Goal: Information Seeking & Learning: Learn about a topic

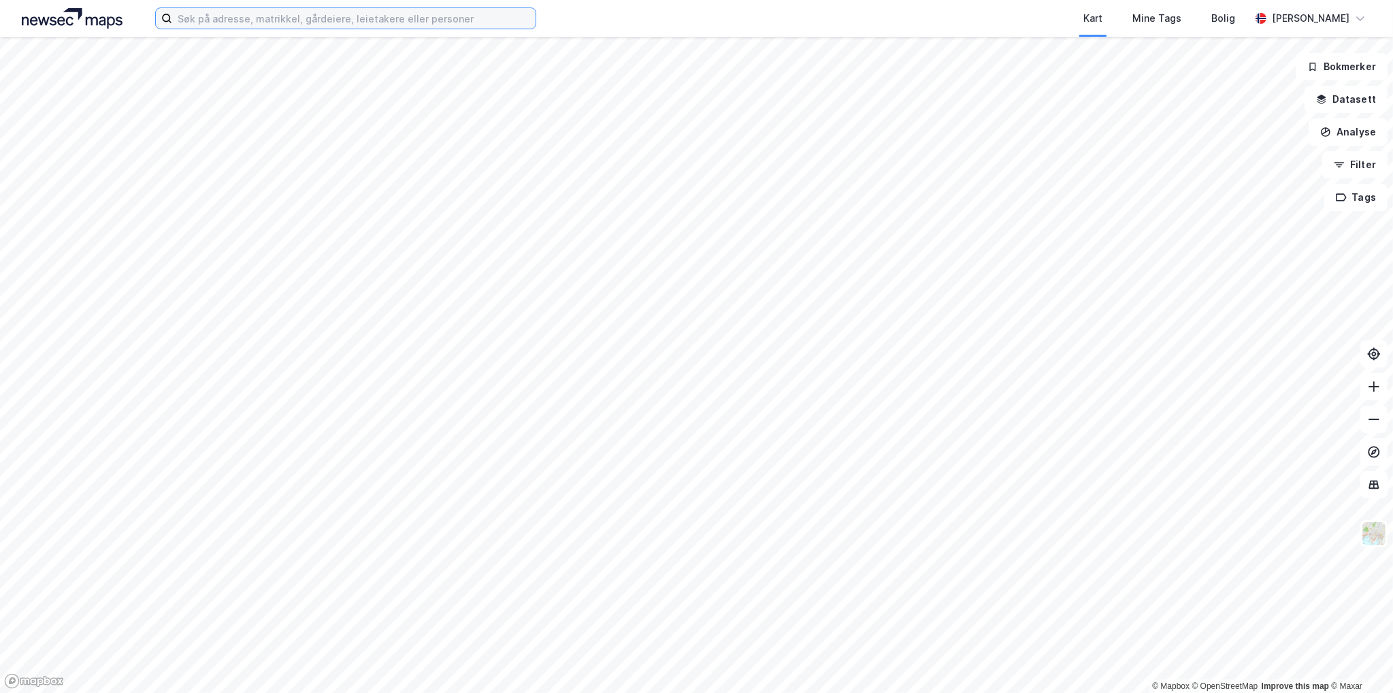
click at [299, 20] on input at bounding box center [353, 18] width 363 height 20
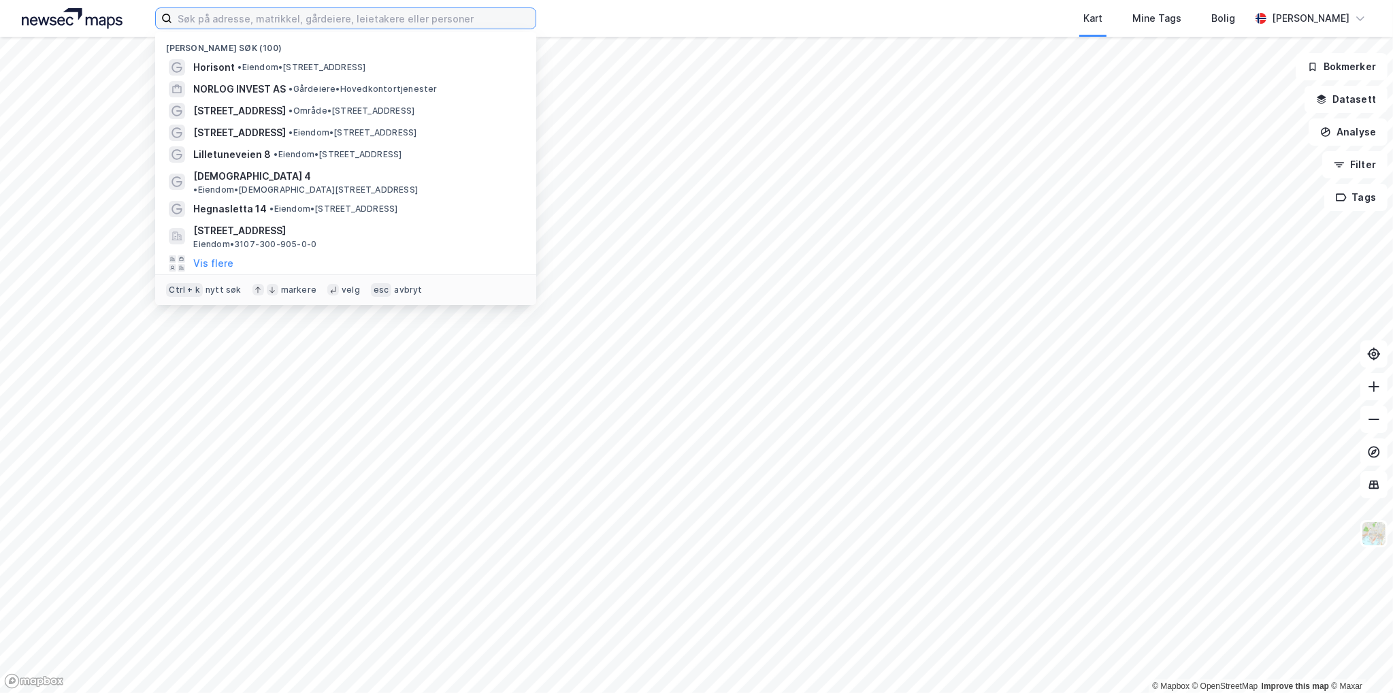
paste input "[STREET_ADDRESS]"
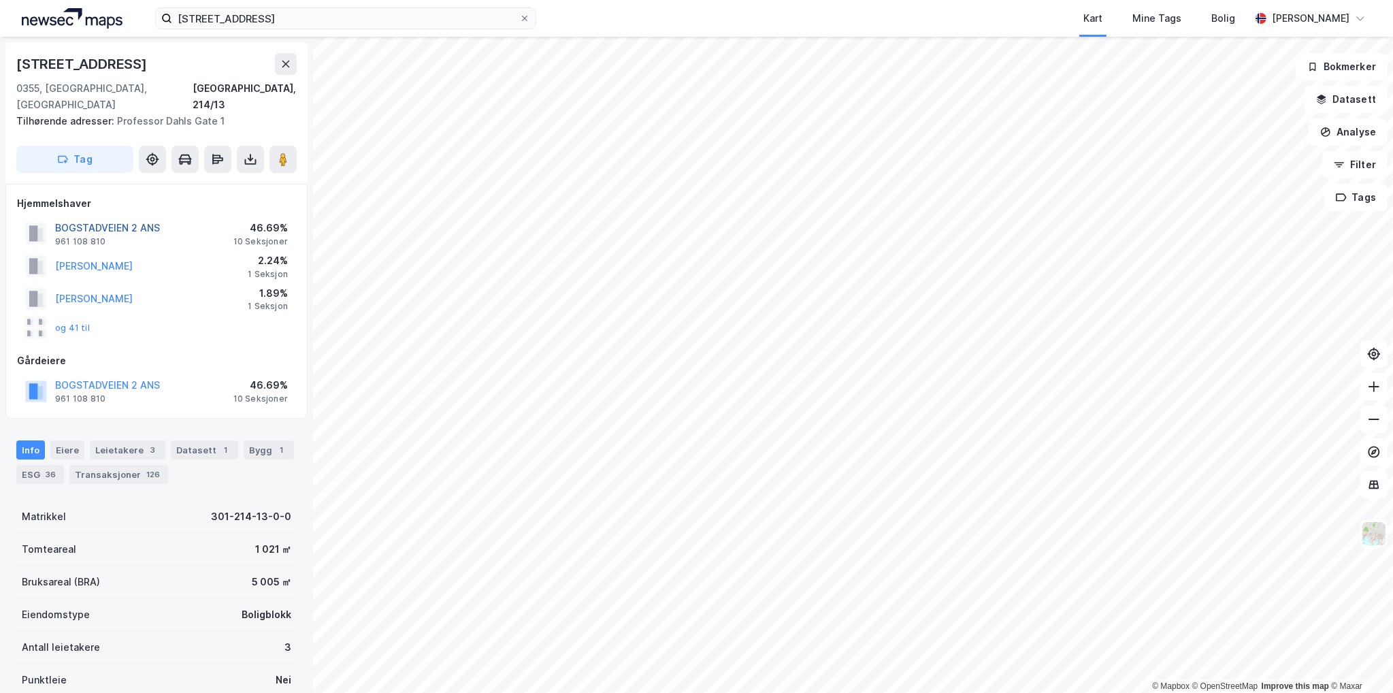
click at [0, 0] on button "BOGSTADVEIEN 2 ANS" at bounding box center [0, 0] width 0 height 0
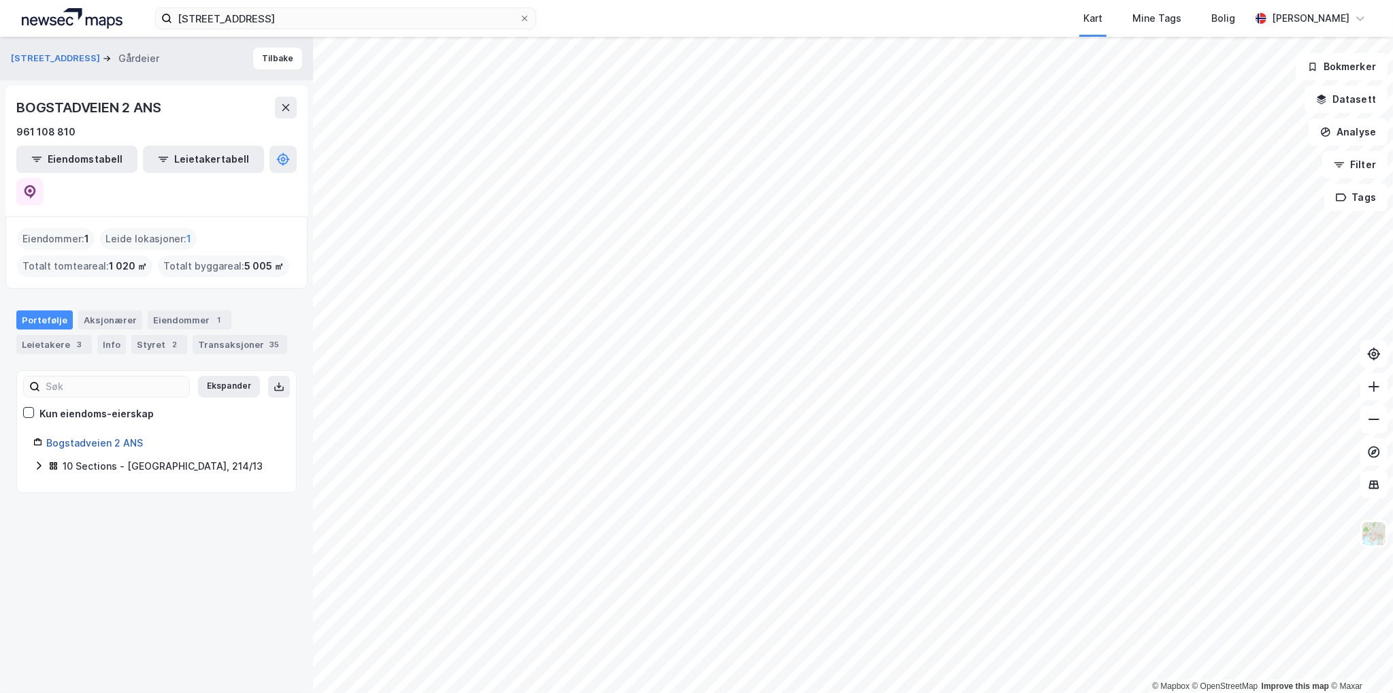
click at [114, 437] on link "Bogstadveien 2 ANS" at bounding box center [94, 443] width 97 height 12
click at [90, 437] on link "Bogstadveien 2 ANS" at bounding box center [94, 443] width 97 height 12
click at [40, 460] on icon at bounding box center [38, 465] width 11 height 11
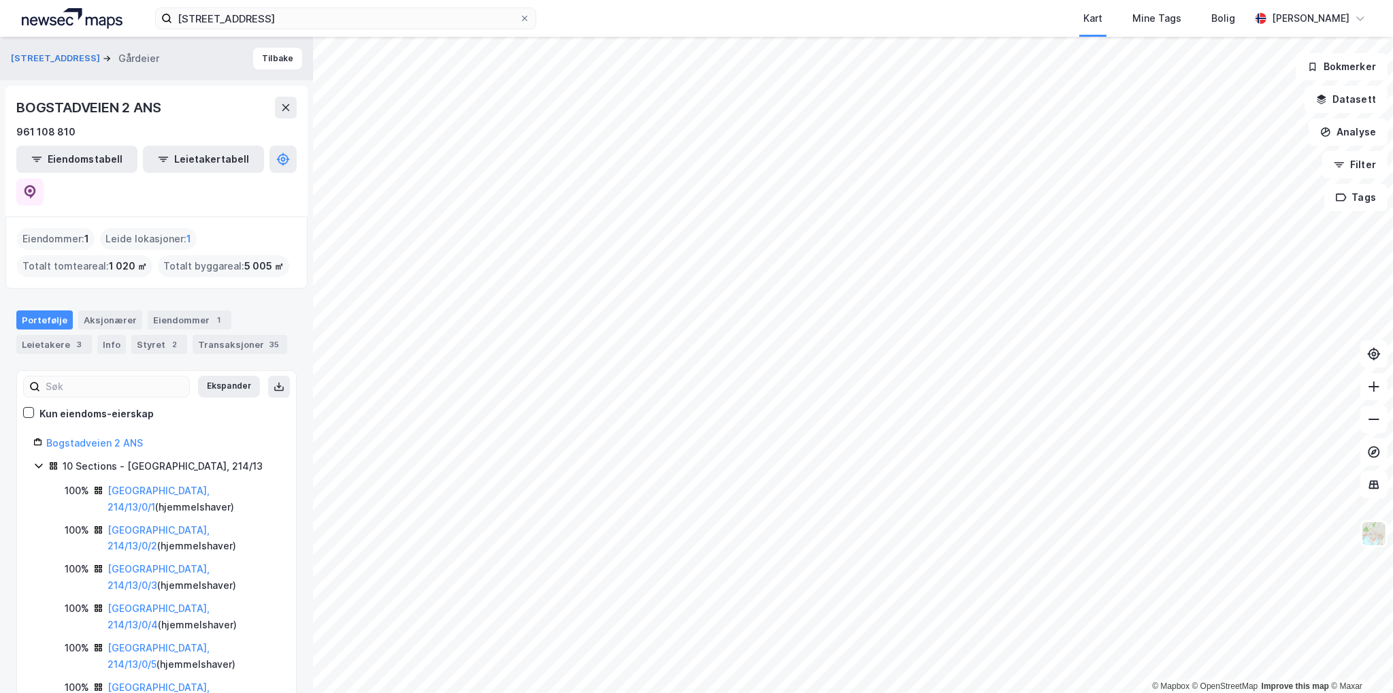
click at [39, 463] on icon at bounding box center [38, 465] width 7 height 5
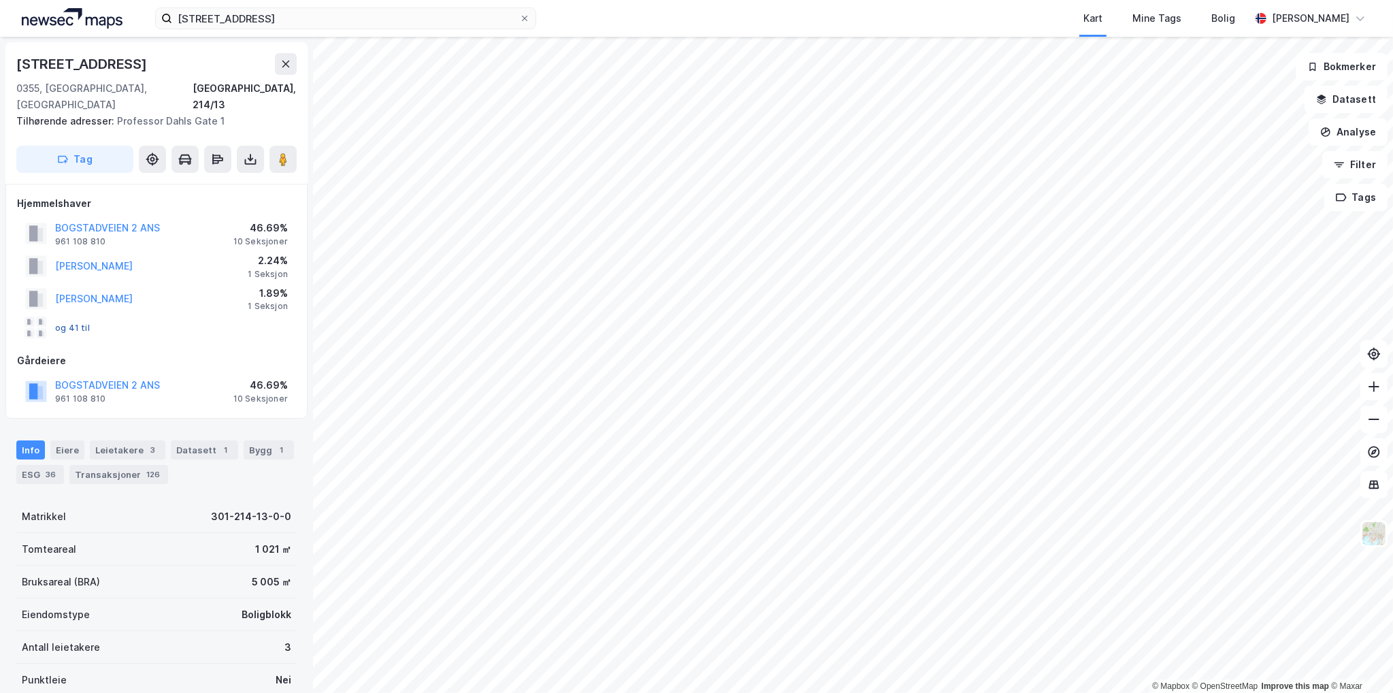
click at [0, 0] on button "og 41 til" at bounding box center [0, 0] width 0 height 0
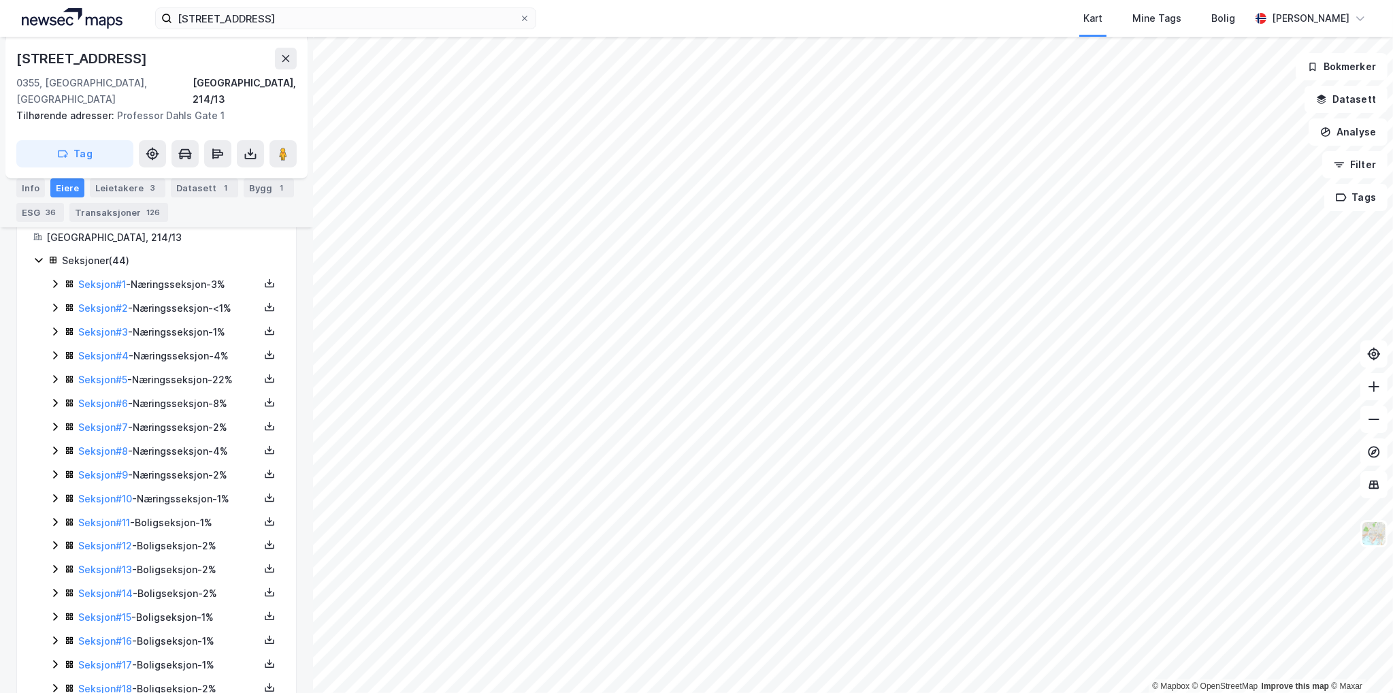
scroll to position [304, 0]
click at [118, 280] on link "Seksjon # 1" at bounding box center [102, 286] width 48 height 12
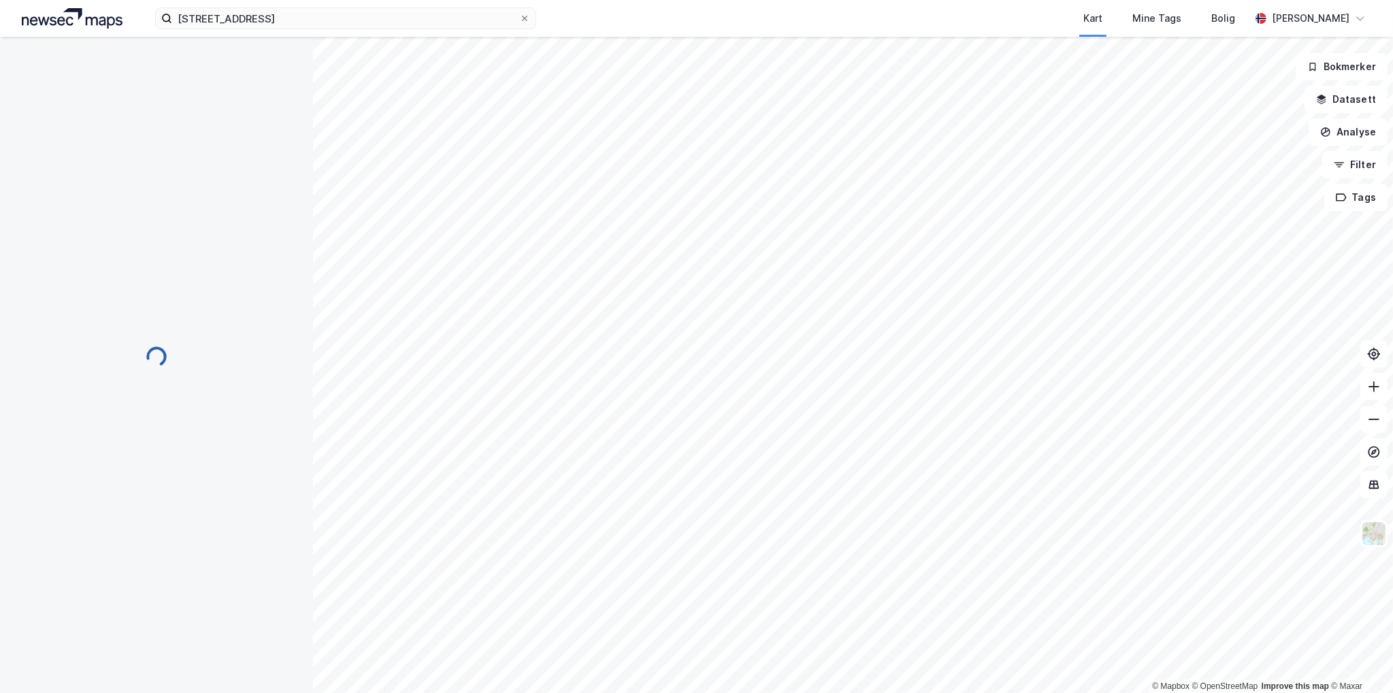
scroll to position [59, 0]
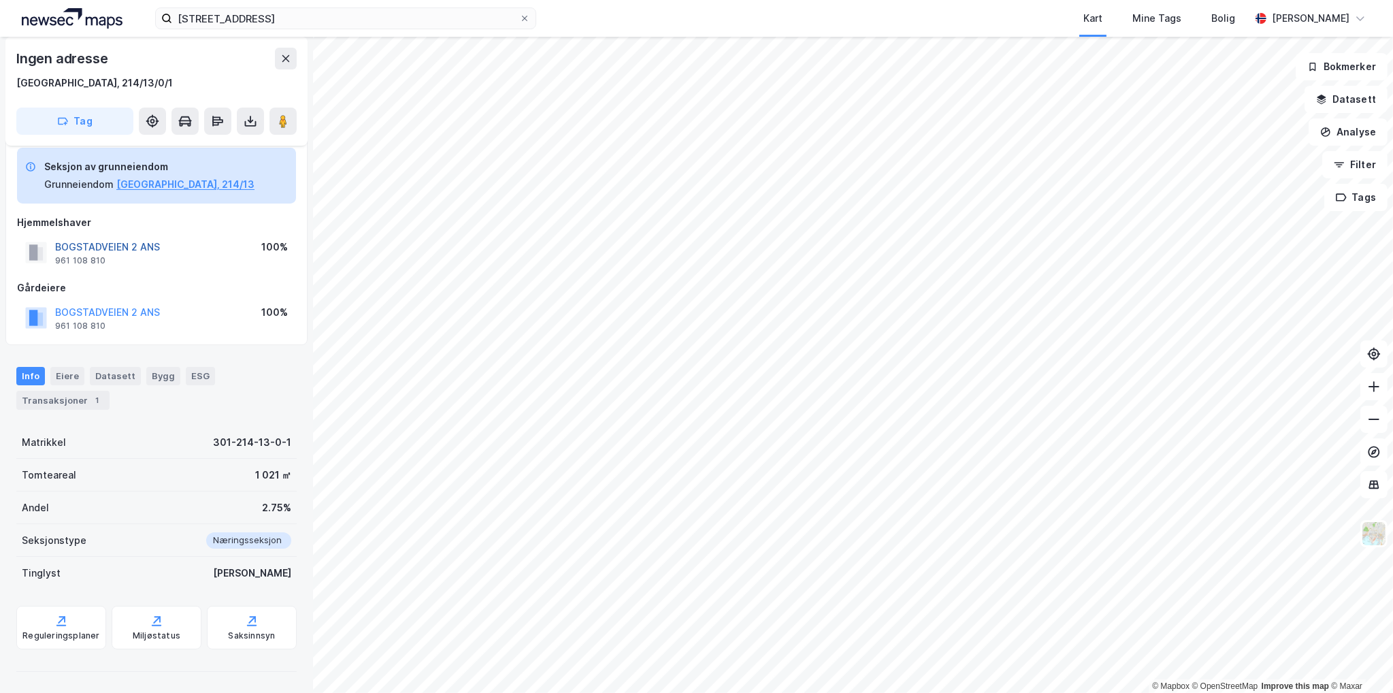
click at [0, 0] on button "BOGSTADVEIEN 2 ANS" at bounding box center [0, 0] width 0 height 0
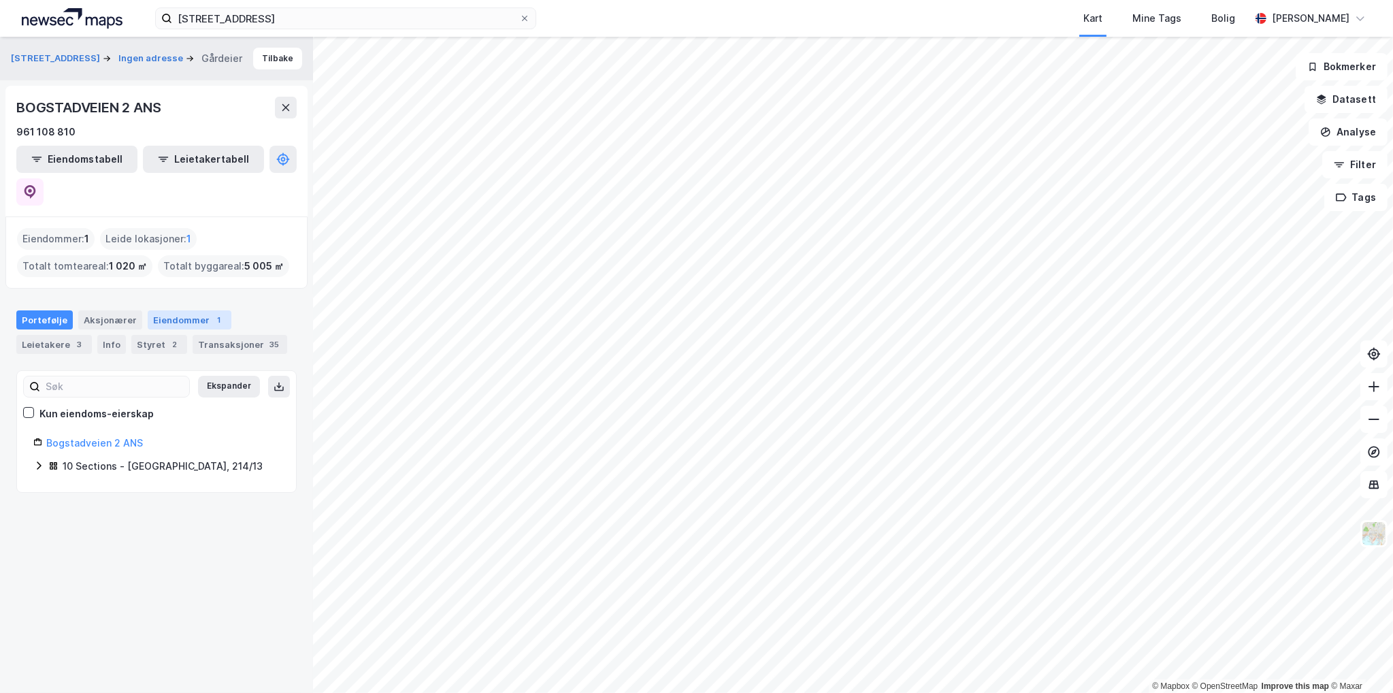
click at [184, 310] on div "Eiendommer 1" at bounding box center [190, 319] width 84 height 19
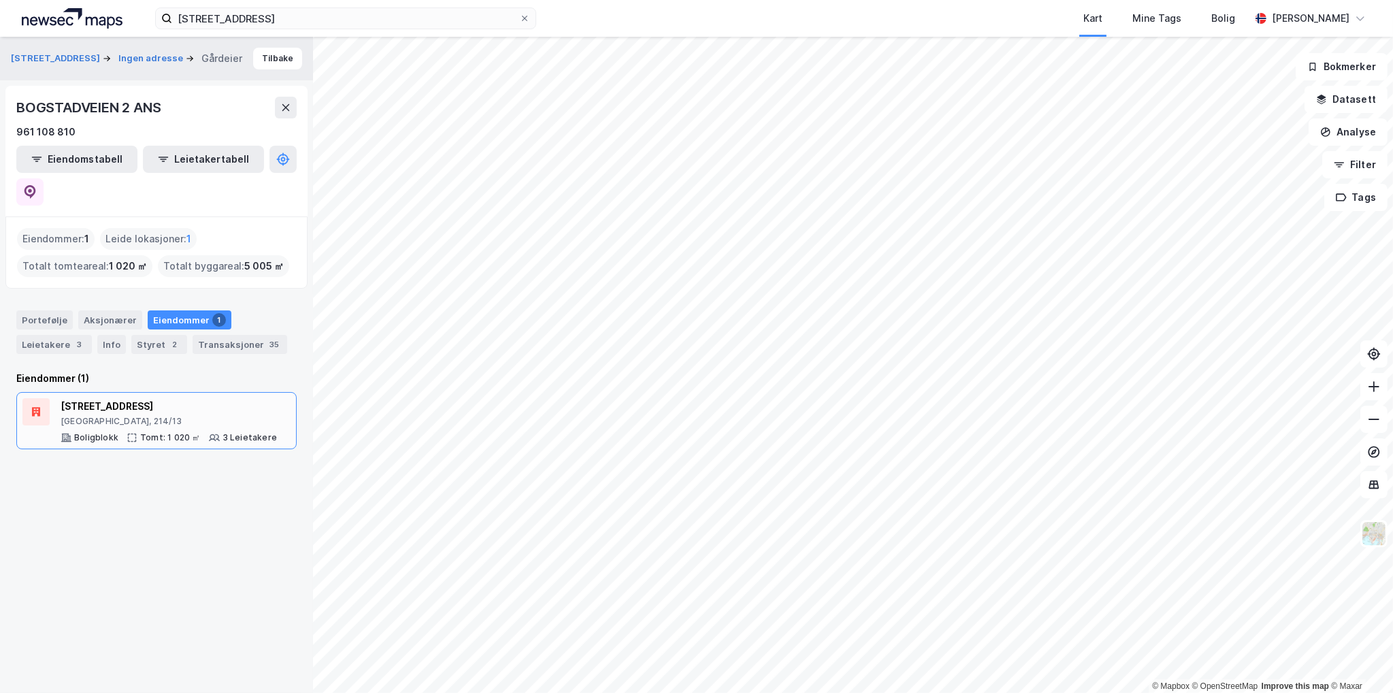
click at [225, 432] on div "3 Leietakere" at bounding box center [249, 437] width 54 height 11
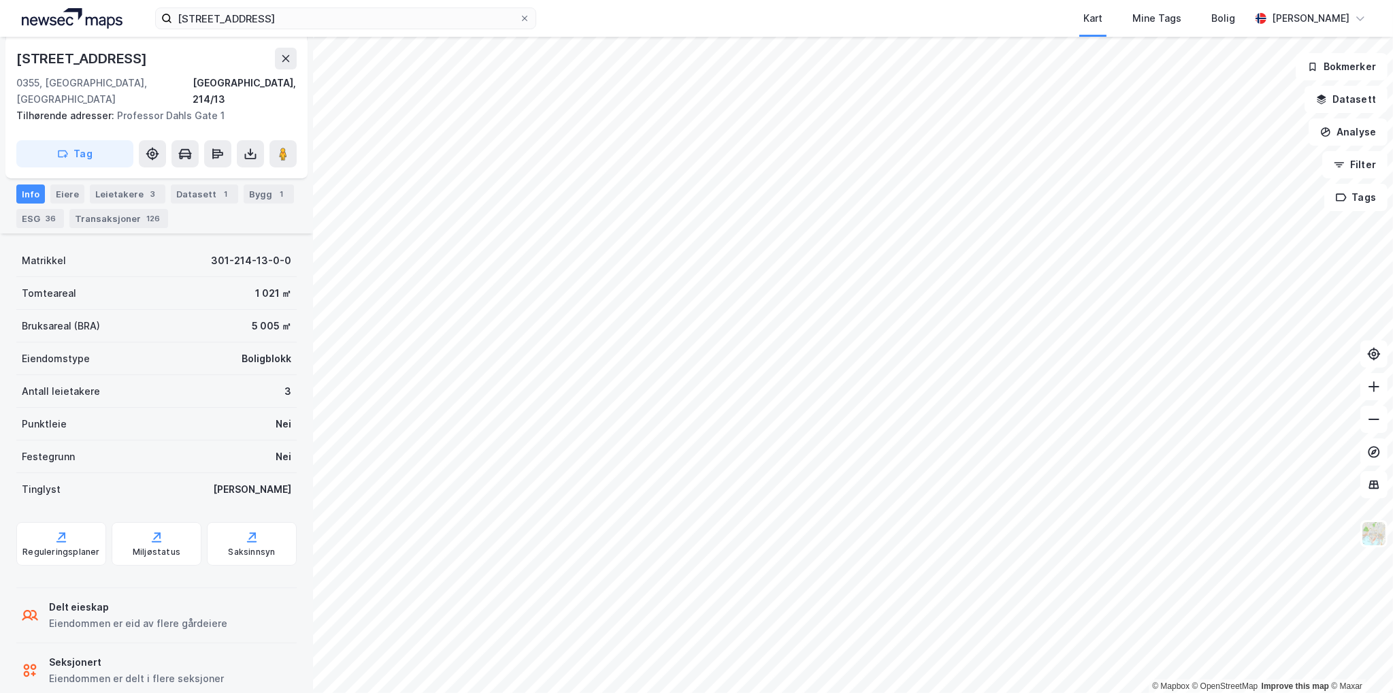
scroll to position [266, 0]
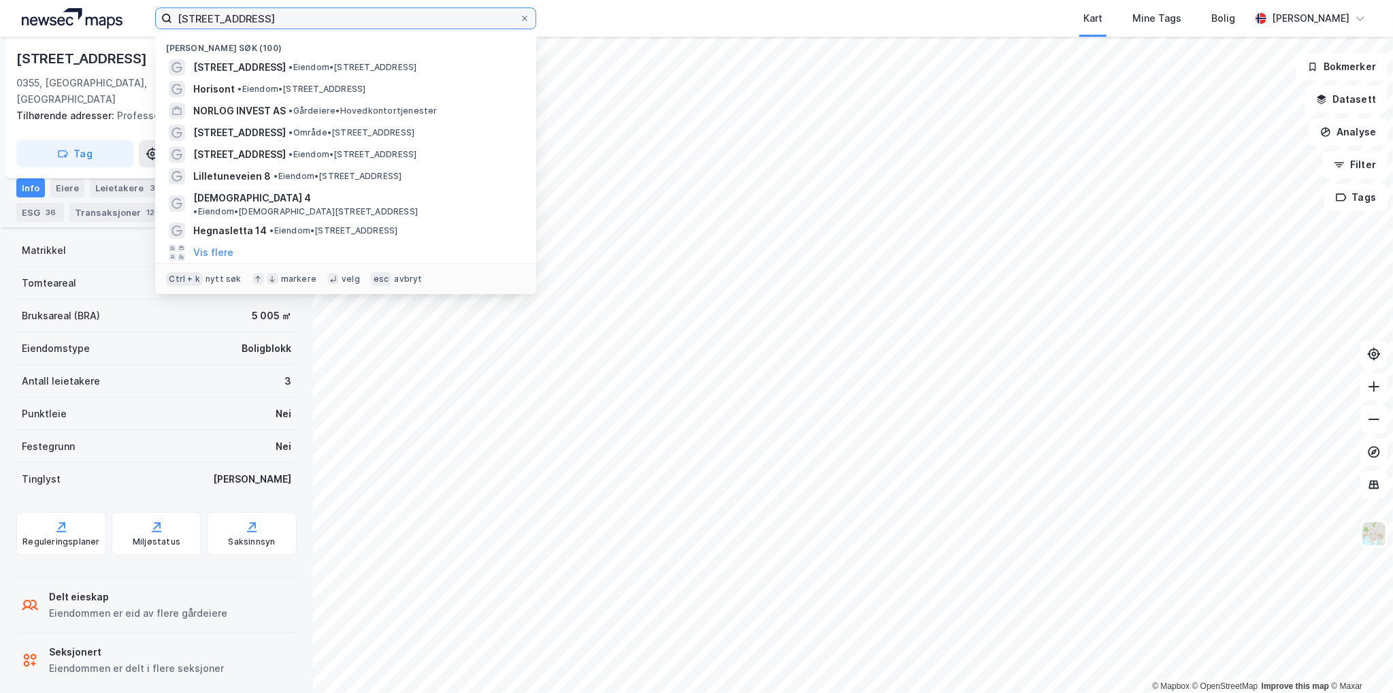
drag, startPoint x: 282, startPoint y: 20, endPoint x: 102, endPoint y: 25, distance: 179.7
click at [102, 25] on div "[STREET_ADDRESS] • Eiendom • [STREET_ADDRESS] • Eiendom • [STREET_ADDRESS] NORL…" at bounding box center [696, 18] width 1393 height 37
paste input "radbenken 1"
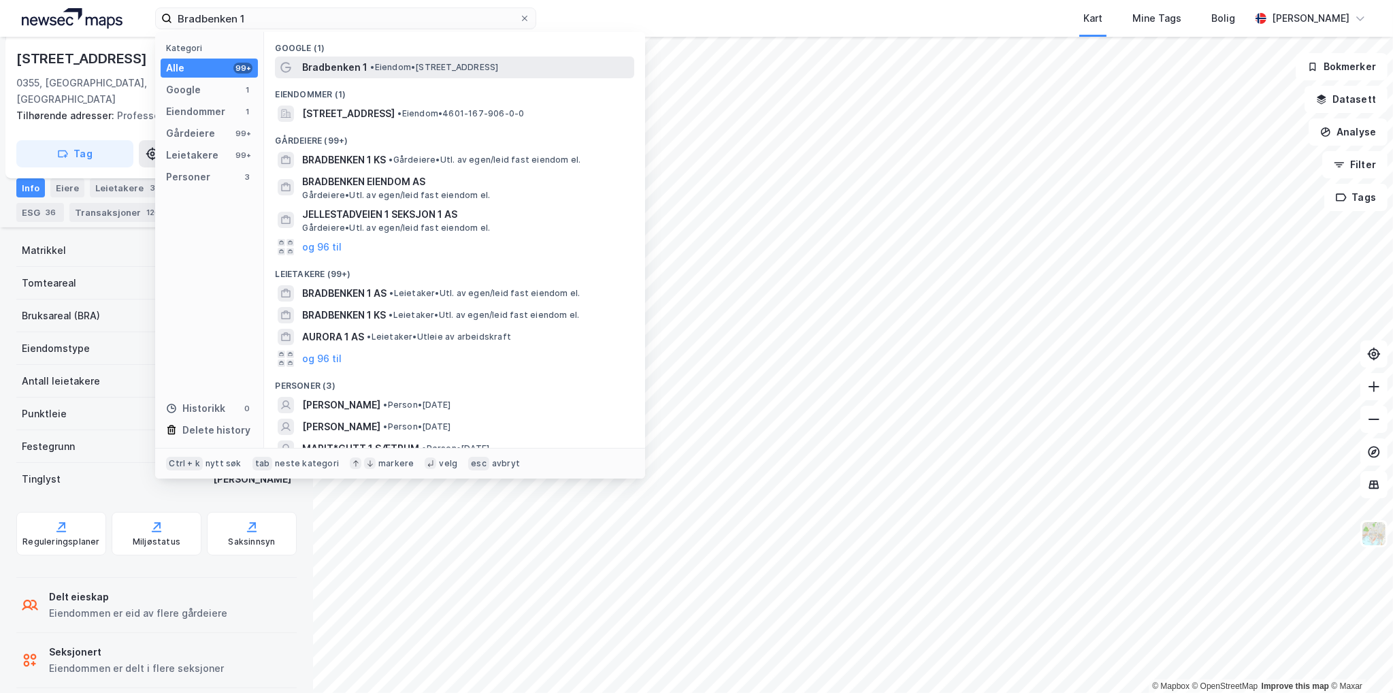
click at [380, 69] on span "• Eiendom • [STREET_ADDRESS]" at bounding box center [434, 67] width 128 height 11
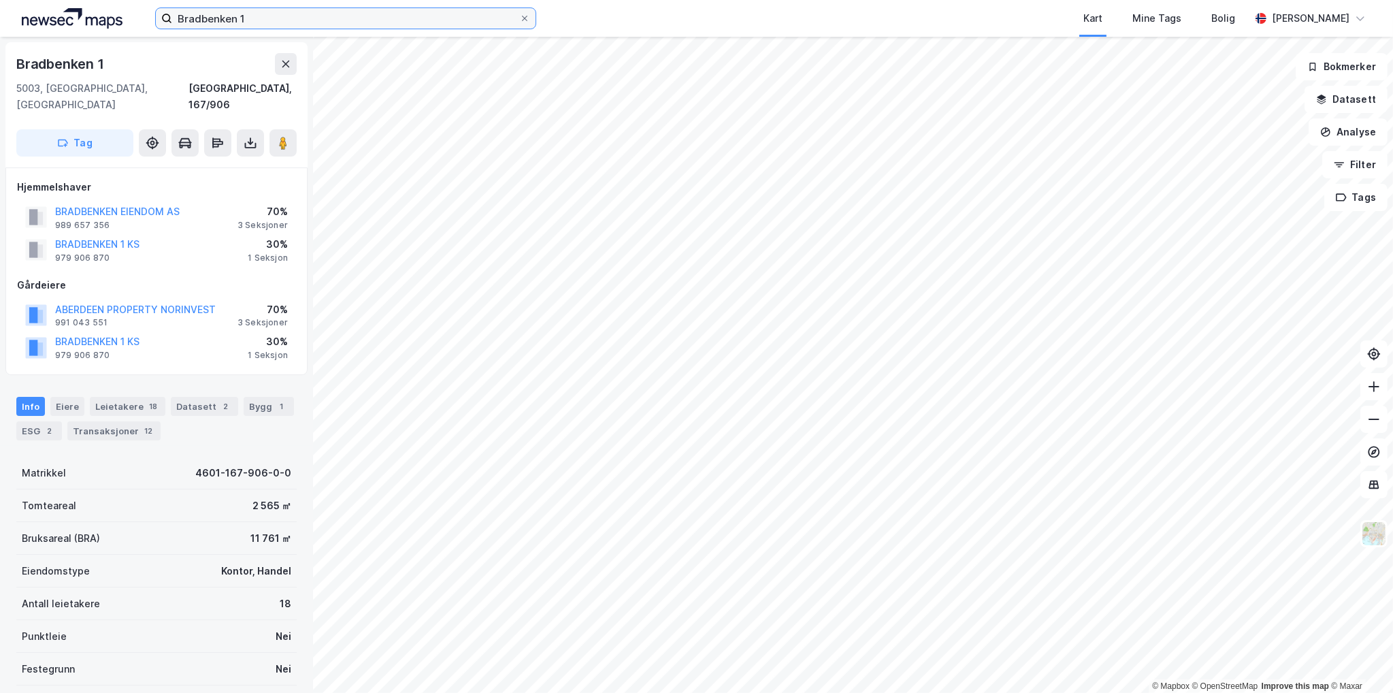
drag, startPoint x: 250, startPoint y: 17, endPoint x: -9, endPoint y: 26, distance: 258.7
click at [0, 26] on html "[GEOGRAPHIC_DATA] 1 Kart Mine Tags Bolig [PERSON_NAME] © Mapbox © OpenStreetMap…" at bounding box center [696, 346] width 1393 height 693
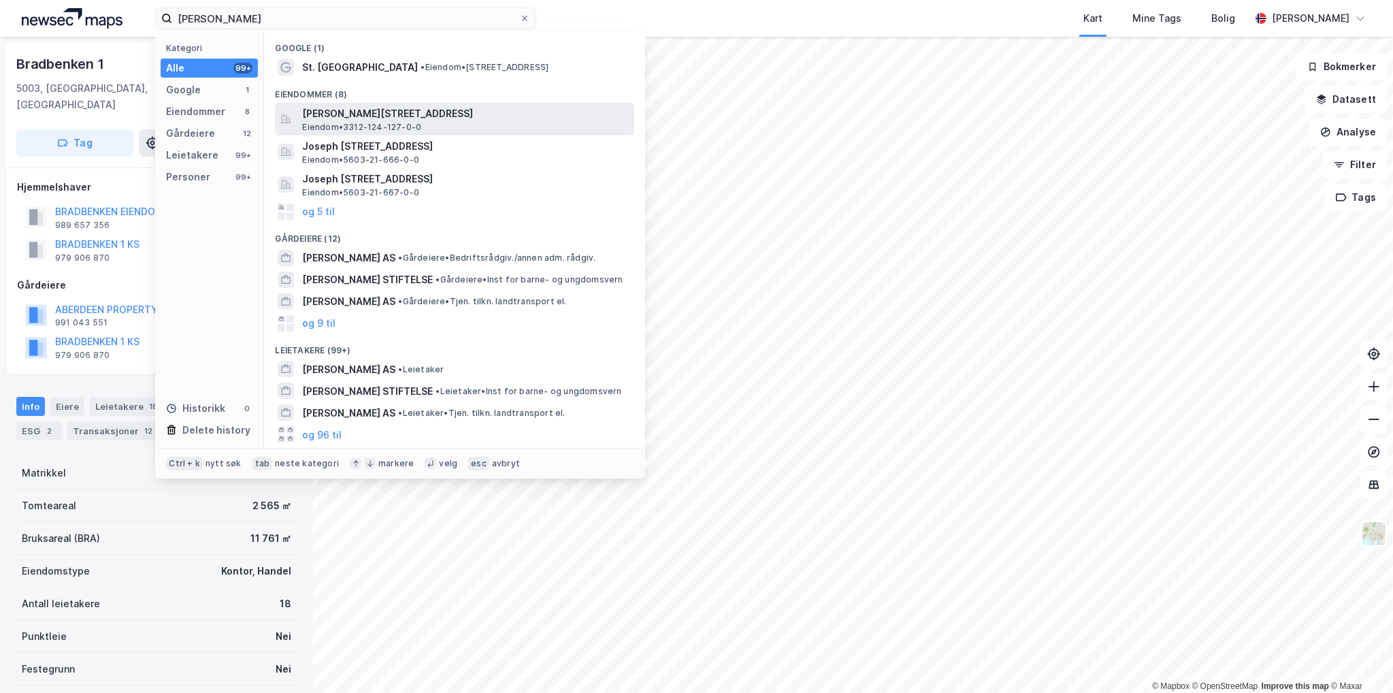
click at [429, 115] on span "[PERSON_NAME][STREET_ADDRESS]" at bounding box center [465, 113] width 327 height 16
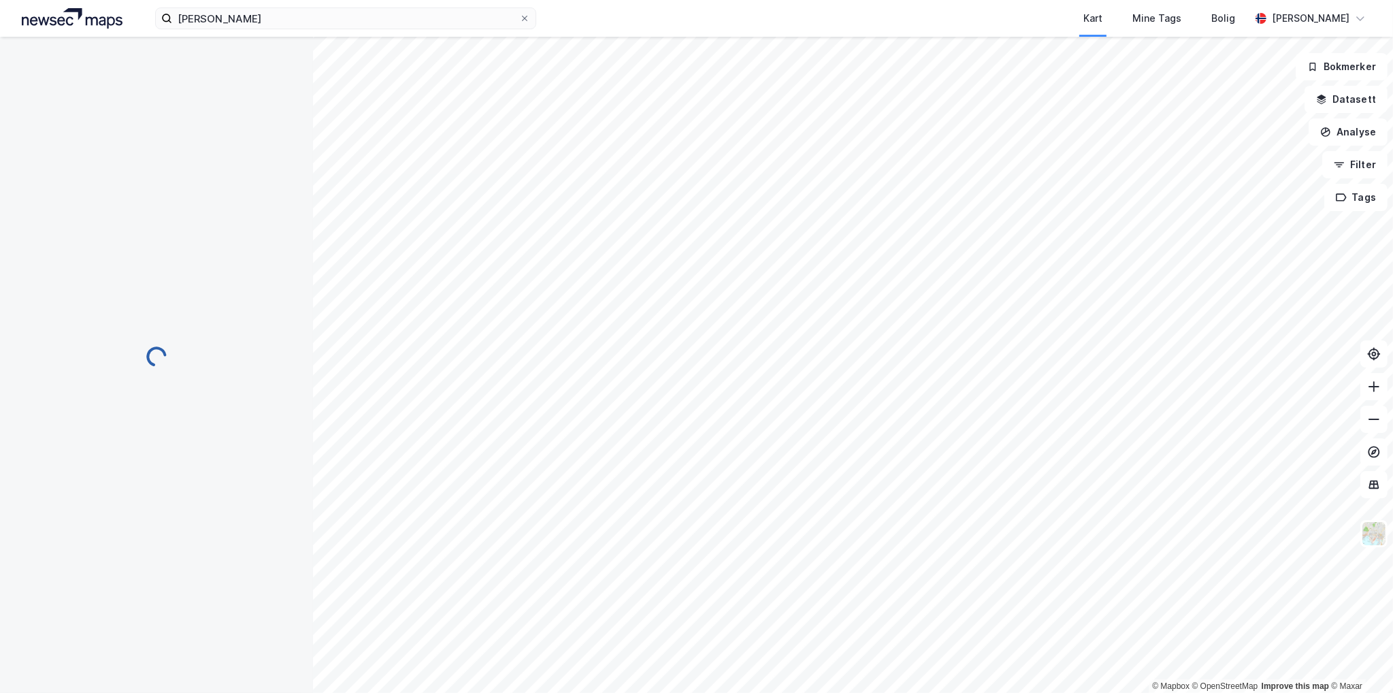
scroll to position [73, 0]
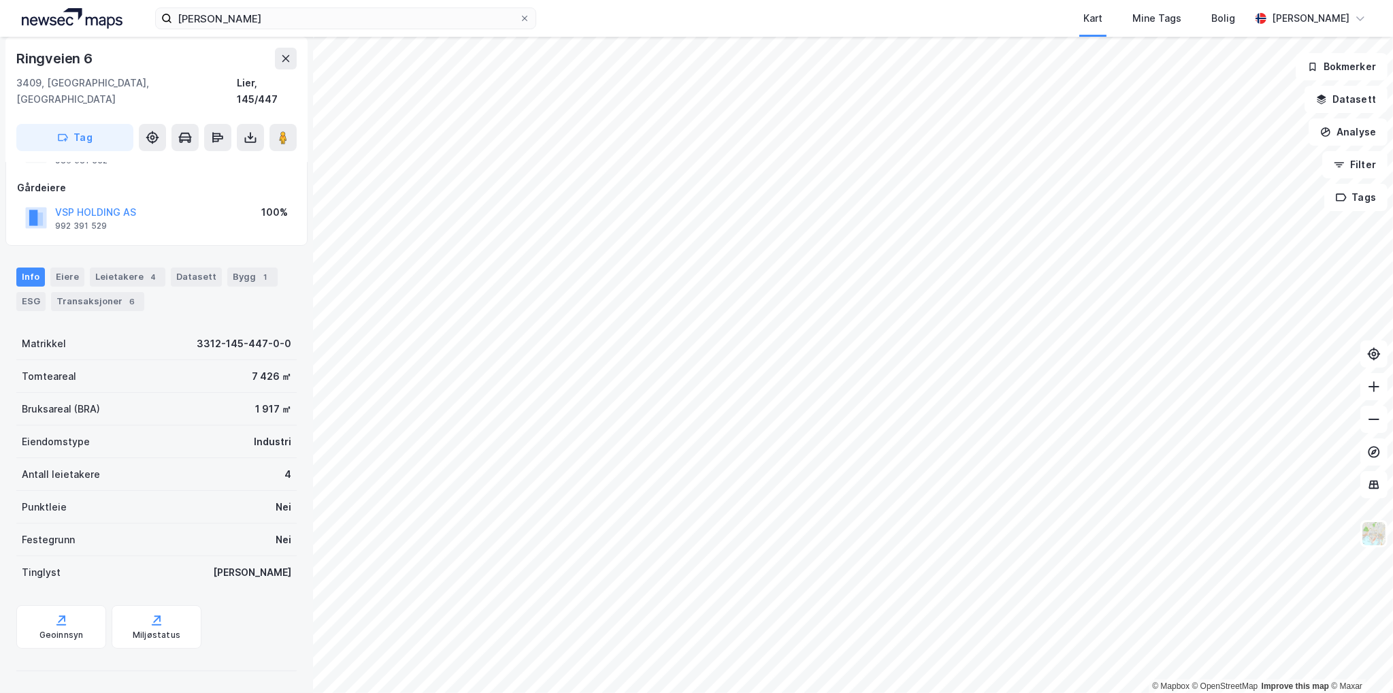
scroll to position [48, 0]
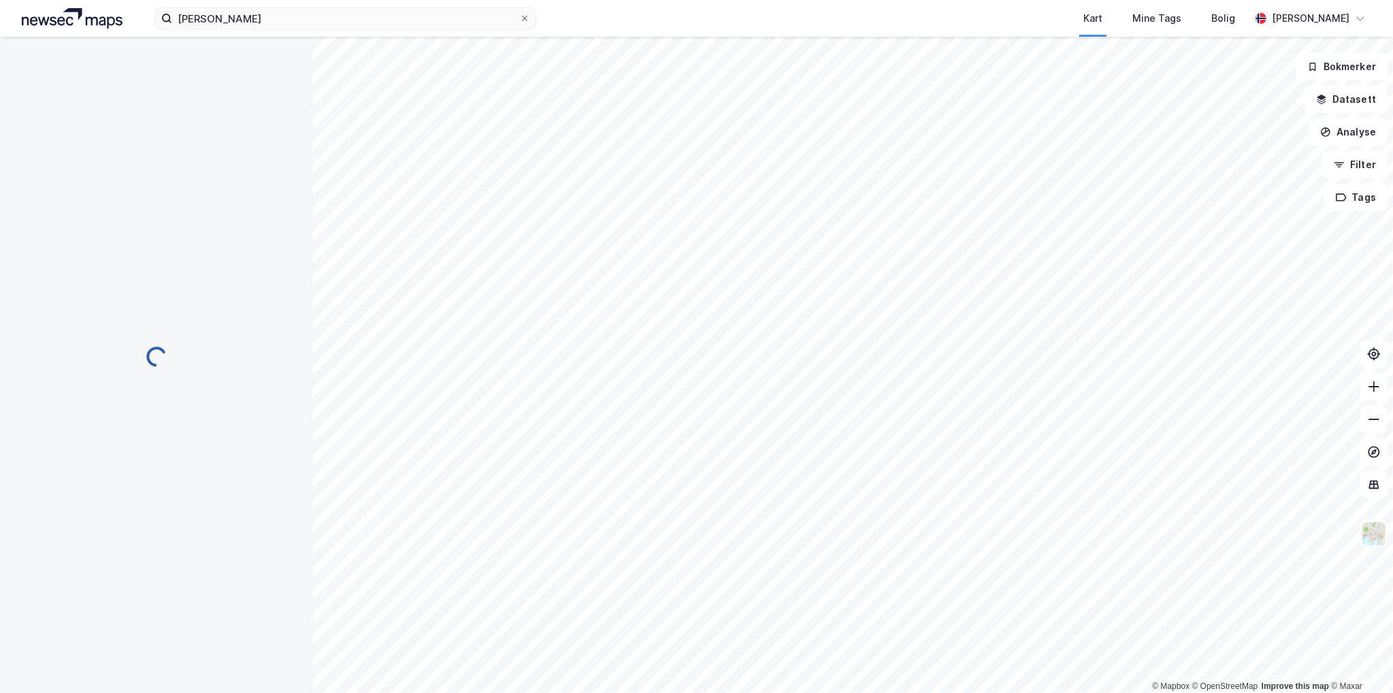
scroll to position [48, 0]
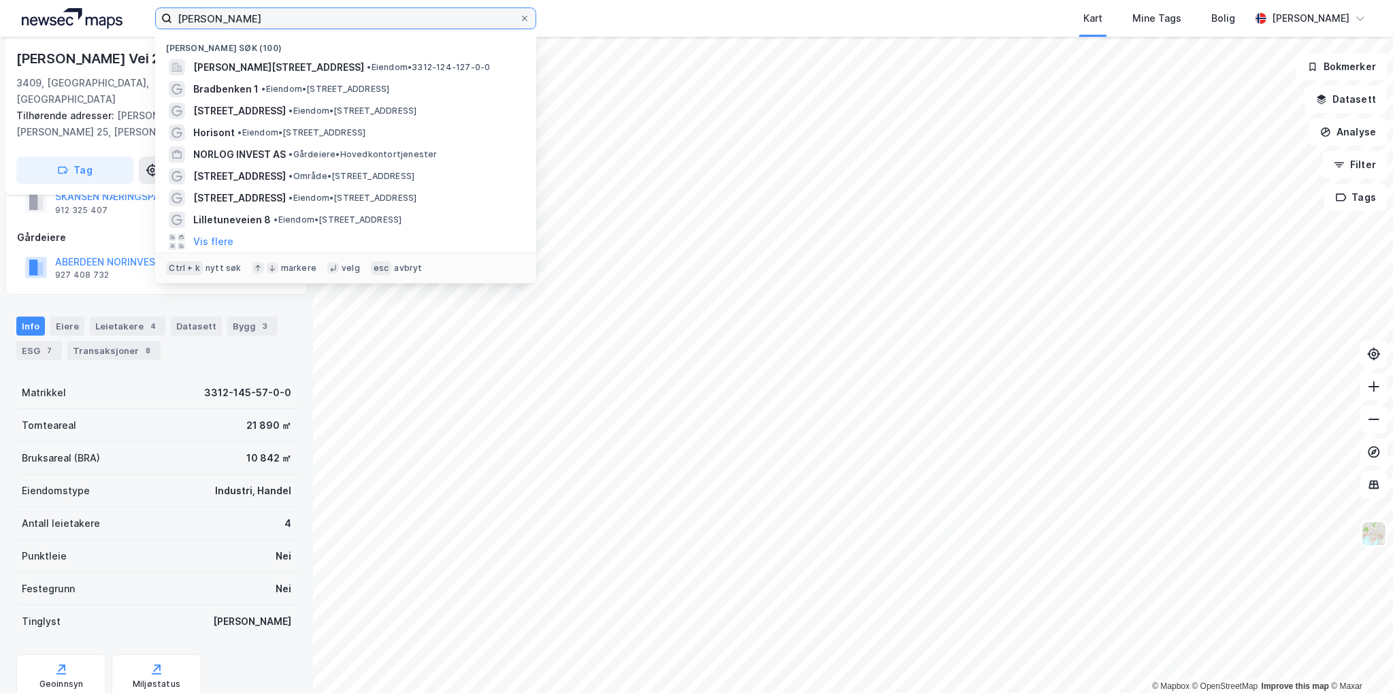
drag, startPoint x: 235, startPoint y: 20, endPoint x: 0, endPoint y: 3, distance: 236.0
click at [42, 5] on div "[PERSON_NAME] søk (100) [PERSON_NAME][STREET_ADDRESS], LIER • Eiendom • 3312-12…" at bounding box center [696, 18] width 1393 height 37
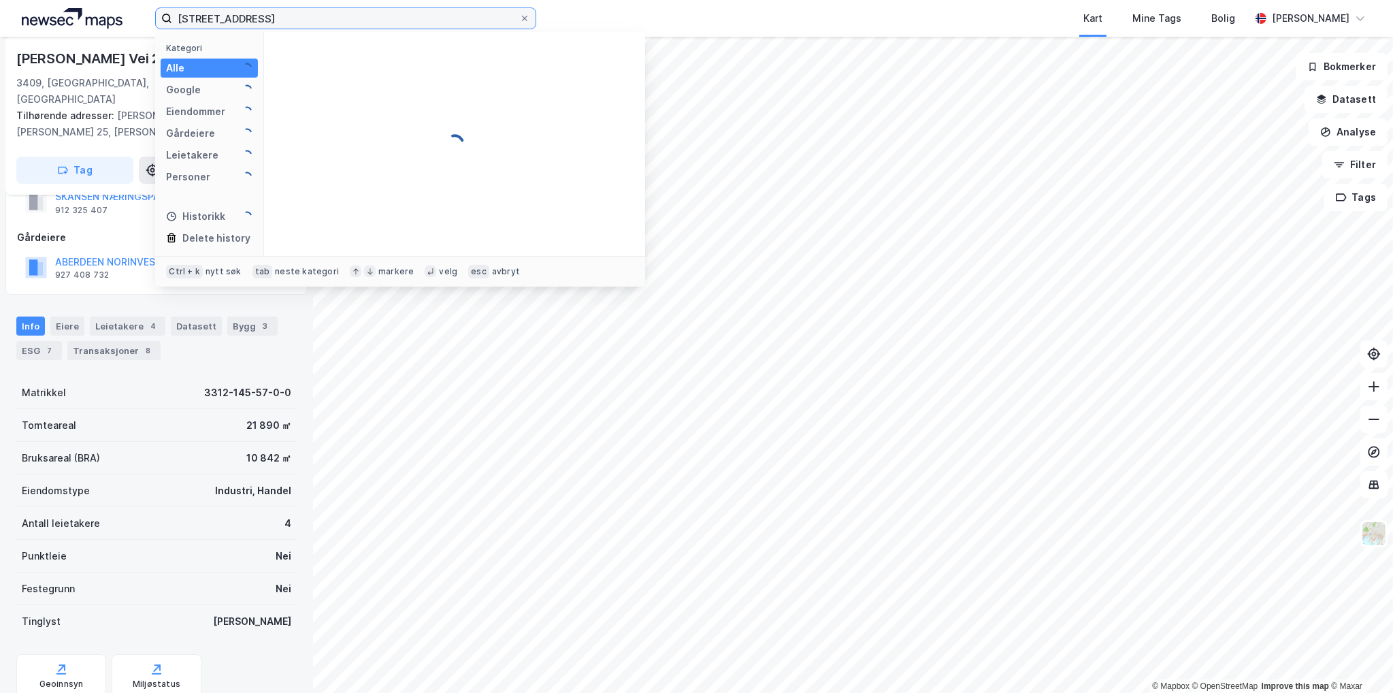
type input "[STREET_ADDRESS]"
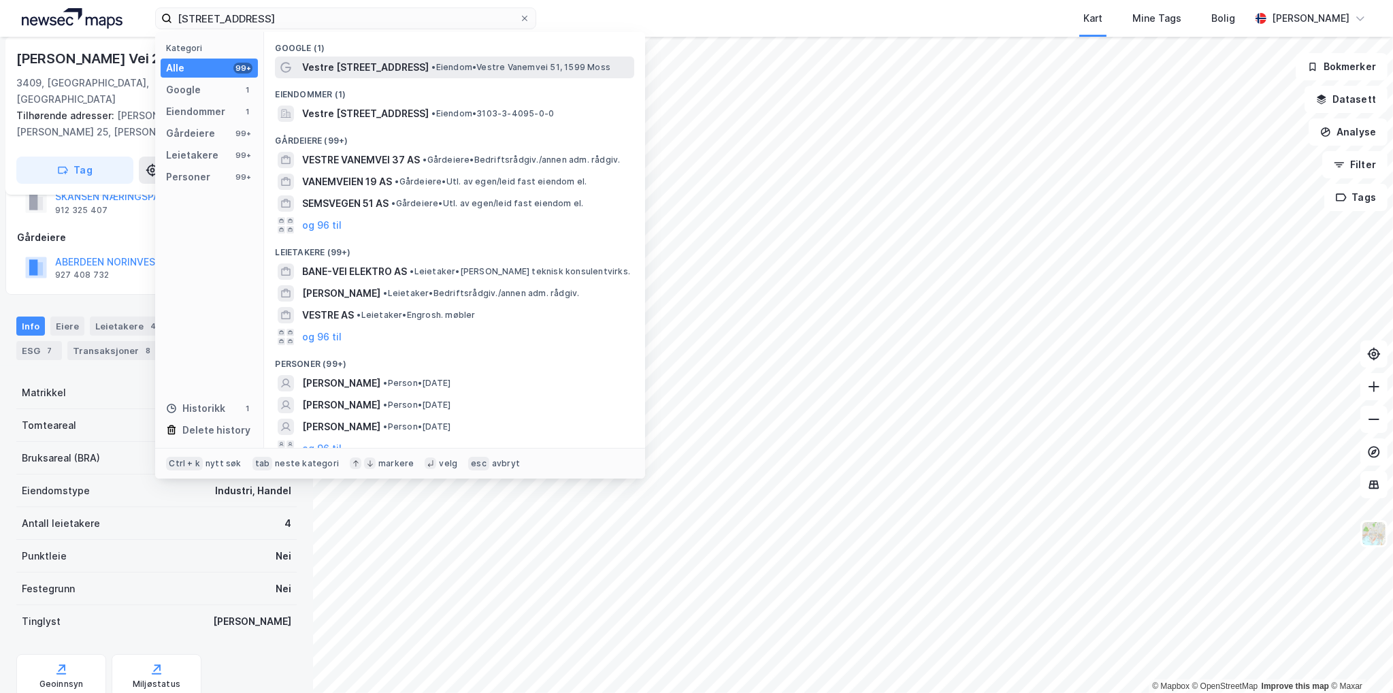
click at [457, 69] on span "• Eiendom • Vestre [STREET_ADDRESS]" at bounding box center [520, 67] width 179 height 11
